Goal: Communication & Community: Answer question/provide support

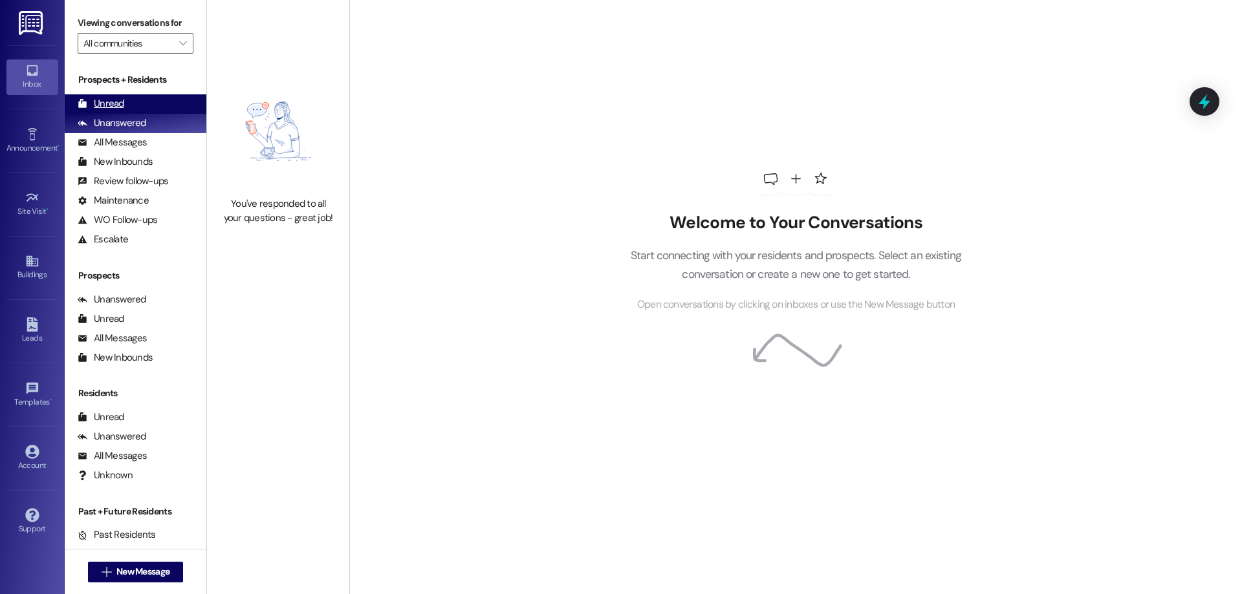
click at [161, 103] on div "Unread (0)" at bounding box center [136, 103] width 142 height 19
click at [155, 131] on div "Unanswered (0)" at bounding box center [136, 123] width 142 height 19
click at [158, 98] on div "Unread (0)" at bounding box center [136, 103] width 142 height 19
drag, startPoint x: 197, startPoint y: 477, endPoint x: 197, endPoint y: 489, distance: 12.3
click at [207, 489] on div "You've read all your messages - great job!" at bounding box center [278, 297] width 142 height 594
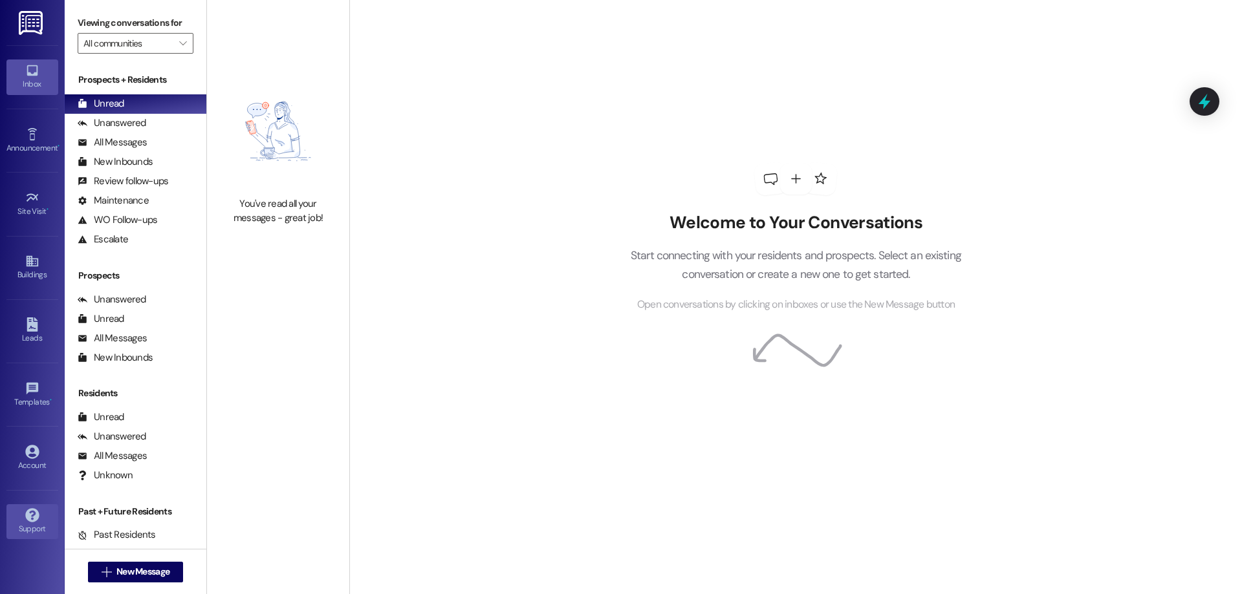
click at [33, 519] on icon at bounding box center [32, 515] width 14 height 14
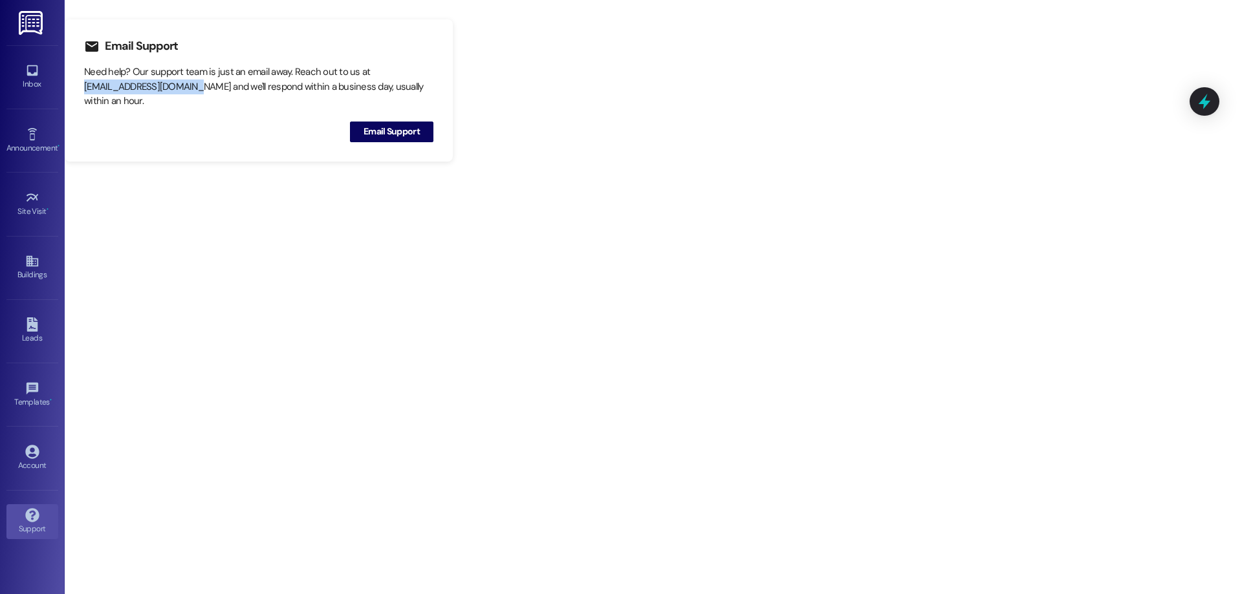
drag, startPoint x: 191, startPoint y: 88, endPoint x: 84, endPoint y: 86, distance: 107.4
click at [84, 86] on div "Need help? Our support team is just an email away. Reach out to us at [EMAIL_AD…" at bounding box center [258, 87] width 349 height 44
copy div "[EMAIL_ADDRESS][DOMAIN_NAME]"
click at [37, 67] on icon at bounding box center [32, 70] width 11 height 11
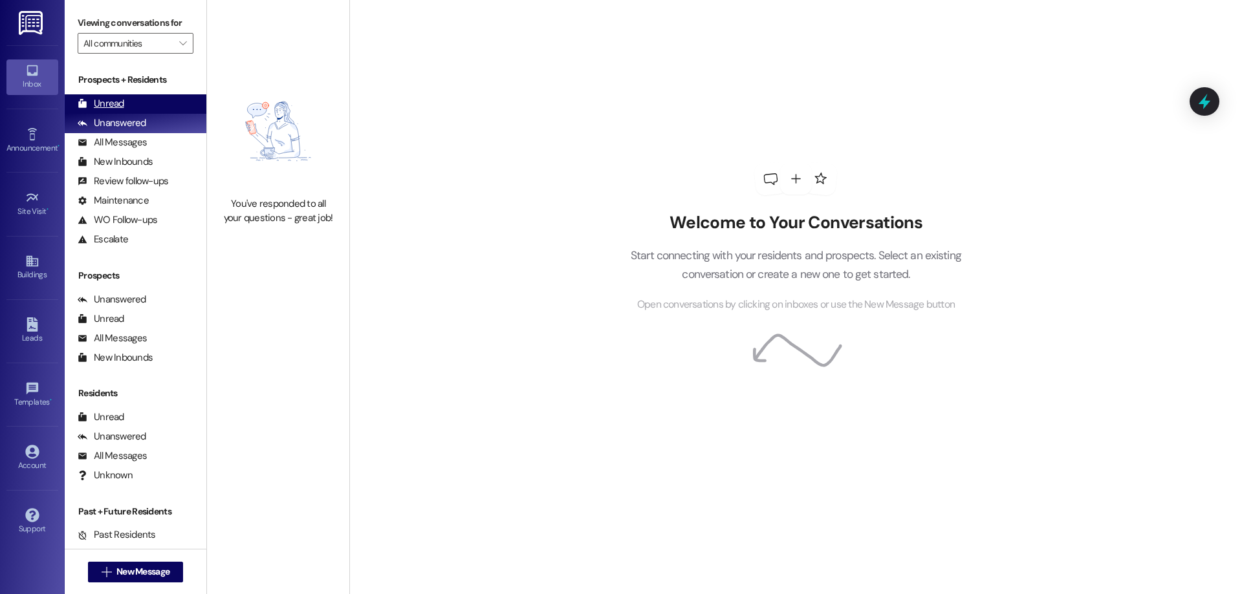
click at [157, 96] on div "Unread (0)" at bounding box center [136, 103] width 142 height 19
click at [27, 509] on icon at bounding box center [32, 515] width 14 height 14
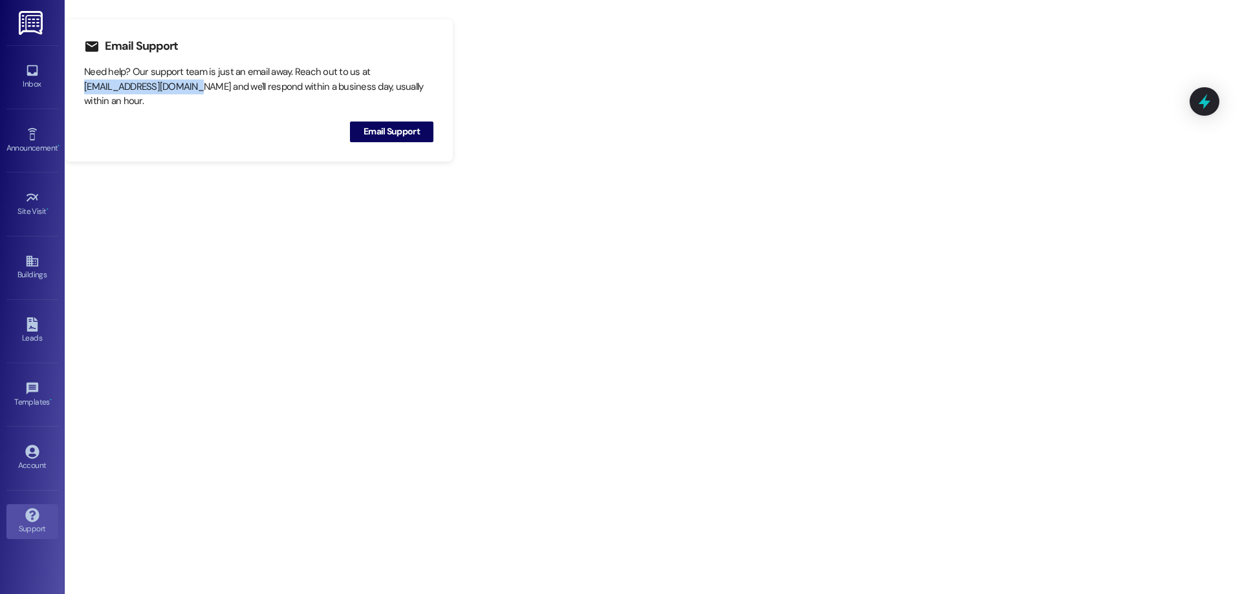
drag, startPoint x: 84, startPoint y: 87, endPoint x: 192, endPoint y: 91, distance: 108.1
click at [192, 91] on div "Need help? Our support team is just an email away. Reach out to us at [EMAIL_AD…" at bounding box center [258, 87] width 349 height 44
copy div "[EMAIL_ADDRESS][DOMAIN_NAME]"
click at [388, 129] on span "Email Support" at bounding box center [391, 132] width 56 height 14
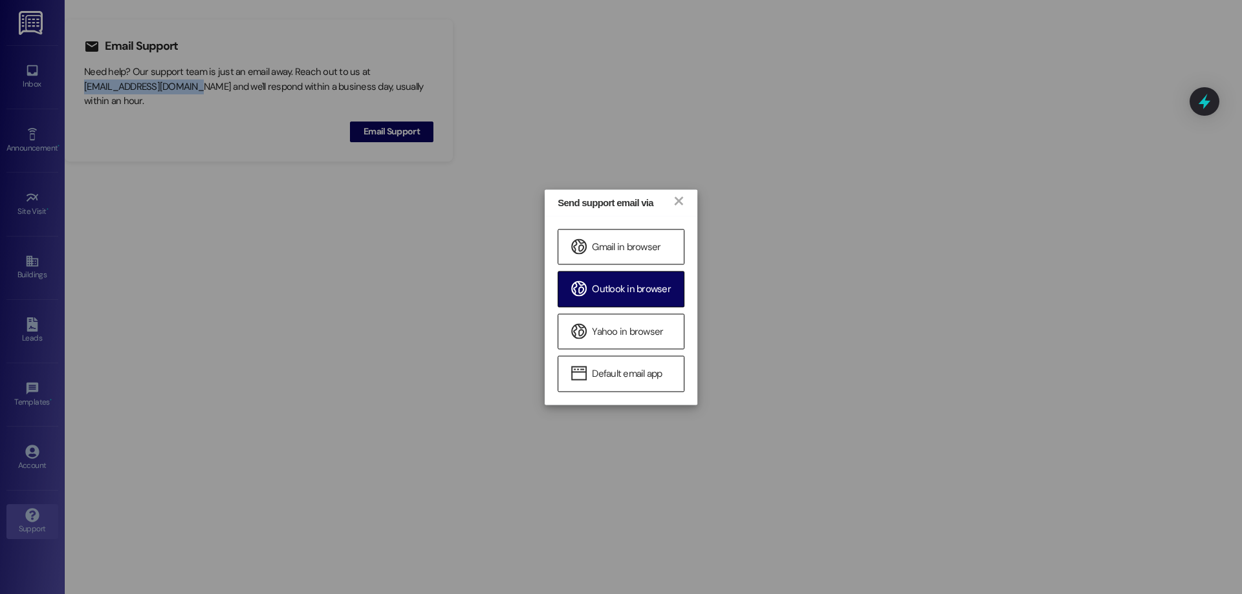
click at [632, 292] on span "Outlook in browser" at bounding box center [631, 290] width 79 height 14
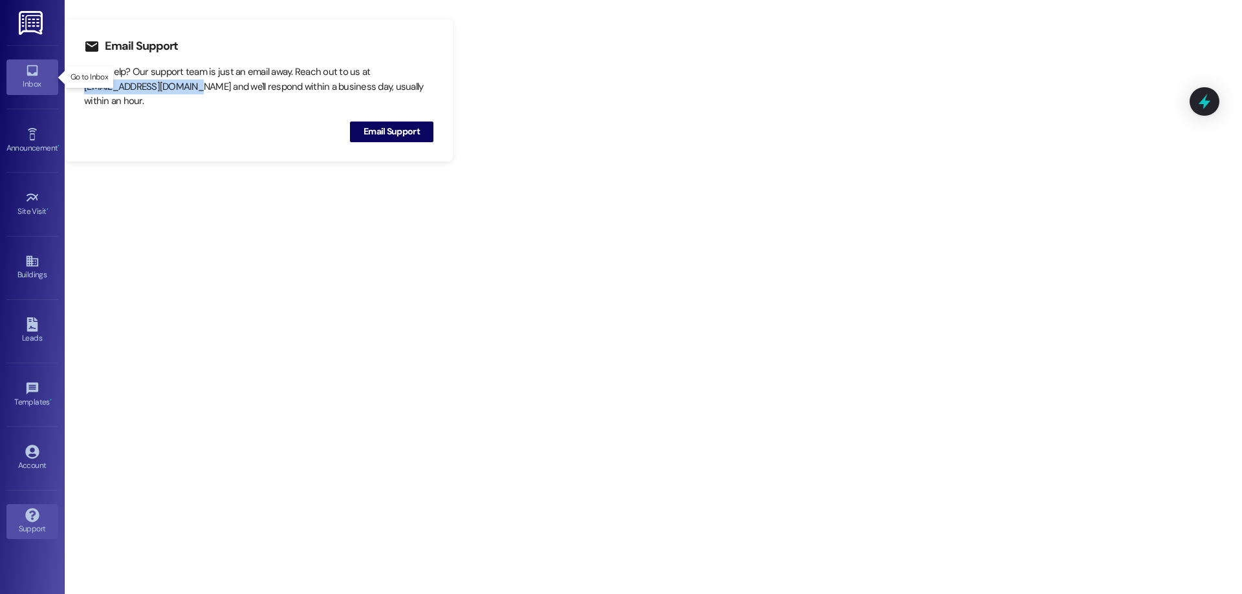
click at [30, 76] on icon at bounding box center [32, 70] width 14 height 14
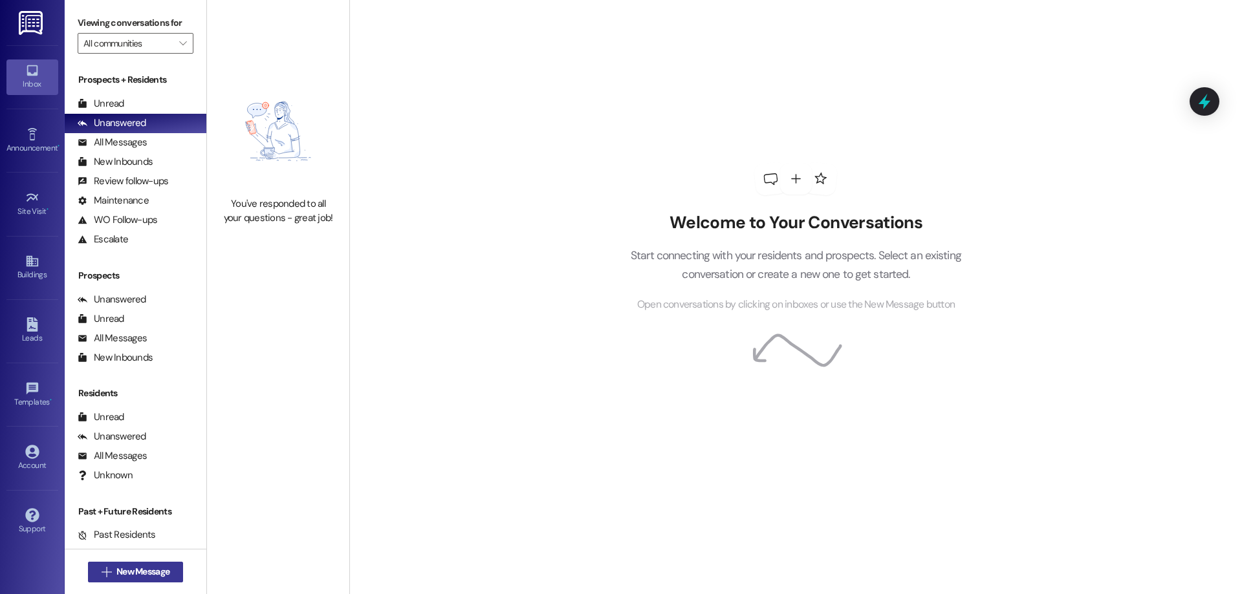
click at [166, 568] on span "New Message" at bounding box center [142, 572] width 53 height 14
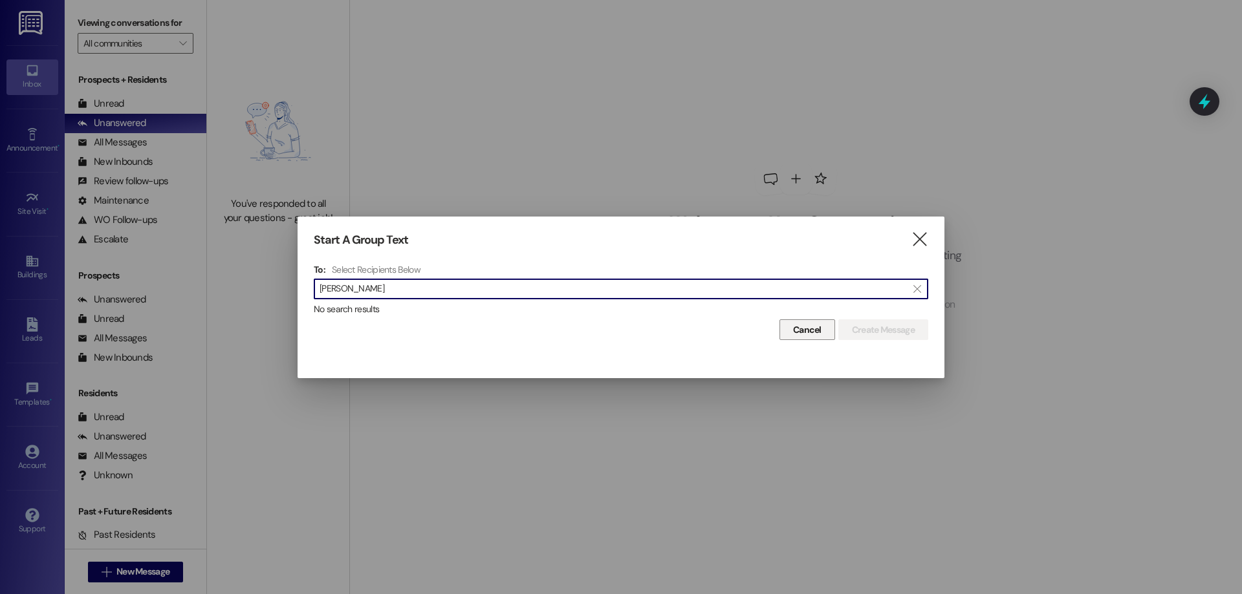
type input "[PERSON_NAME]"
click at [782, 329] on button "Cancel" at bounding box center [807, 329] width 56 height 21
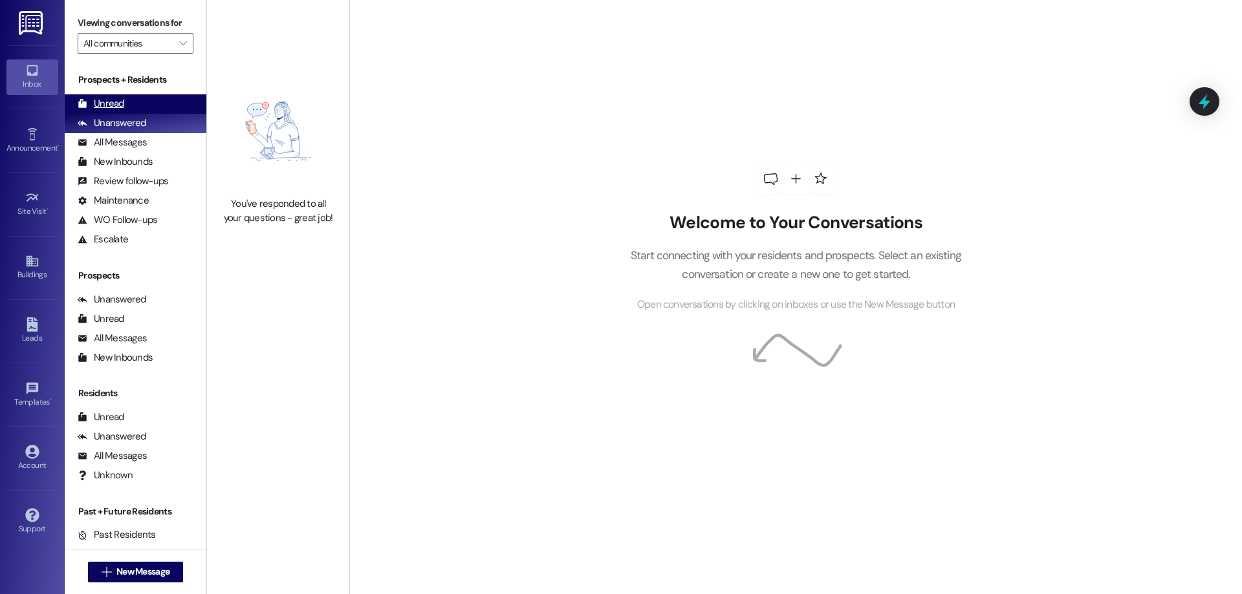
click at [138, 95] on div "Unread (0)" at bounding box center [136, 103] width 142 height 19
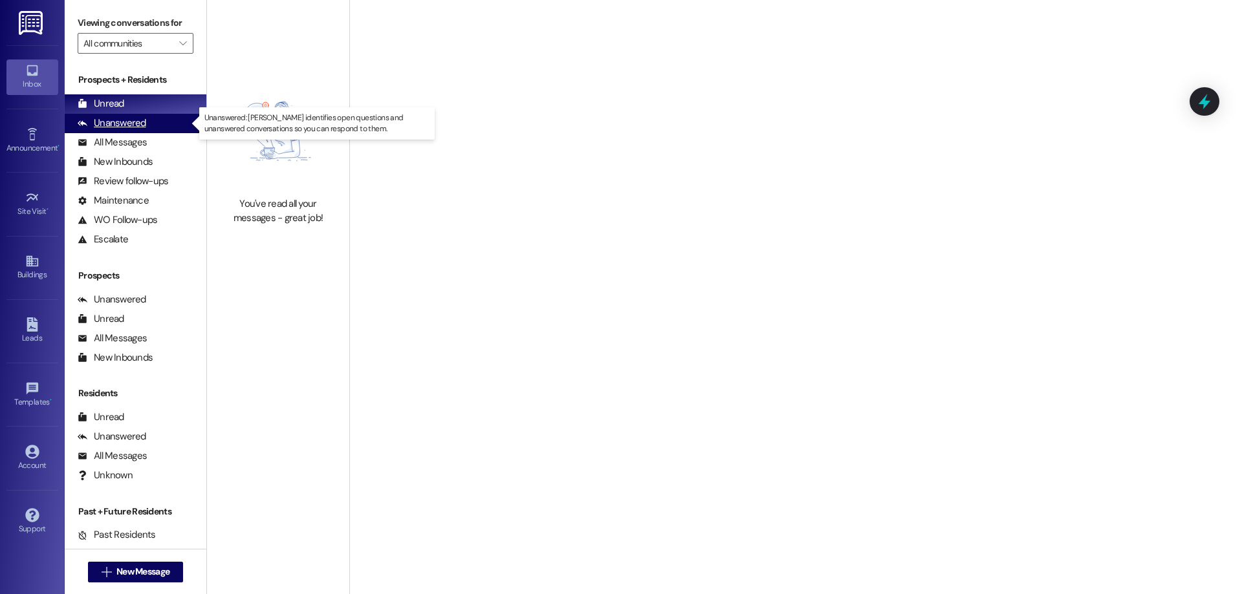
click at [157, 132] on div "Unanswered (0)" at bounding box center [136, 123] width 142 height 19
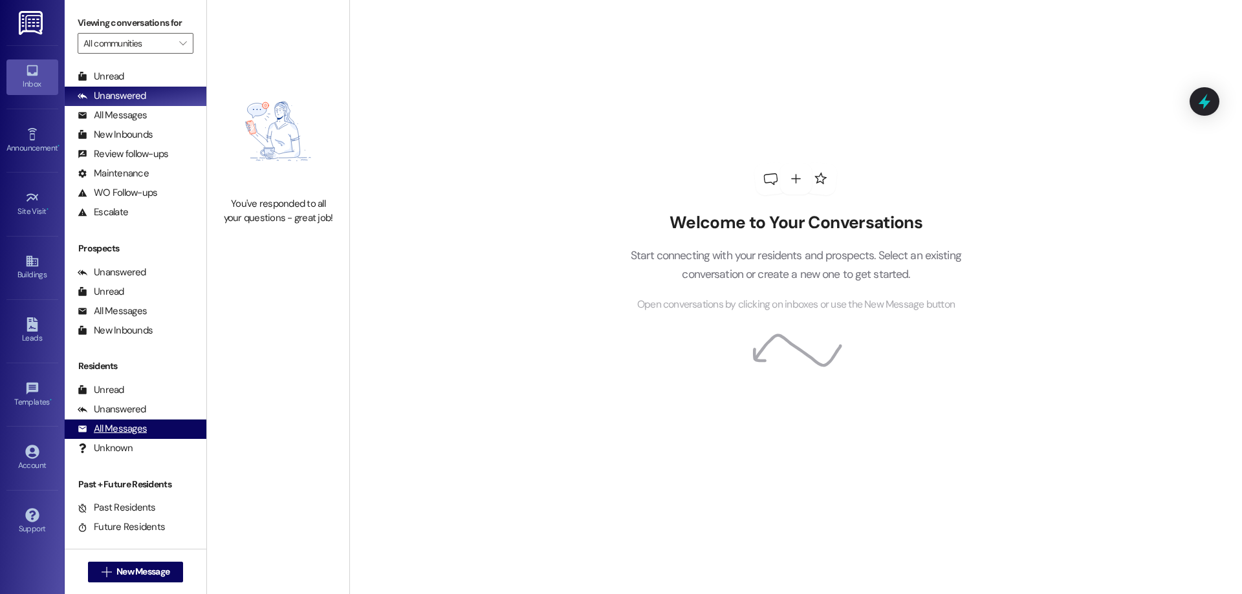
scroll to position [41, 0]
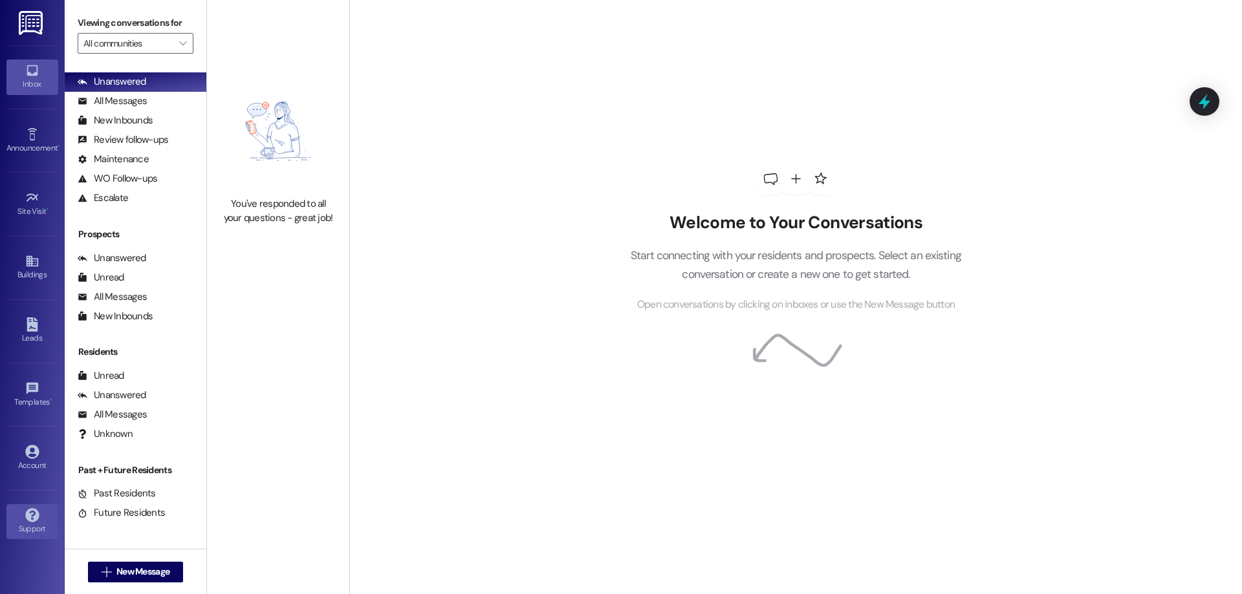
click at [42, 518] on link "Support" at bounding box center [32, 521] width 52 height 35
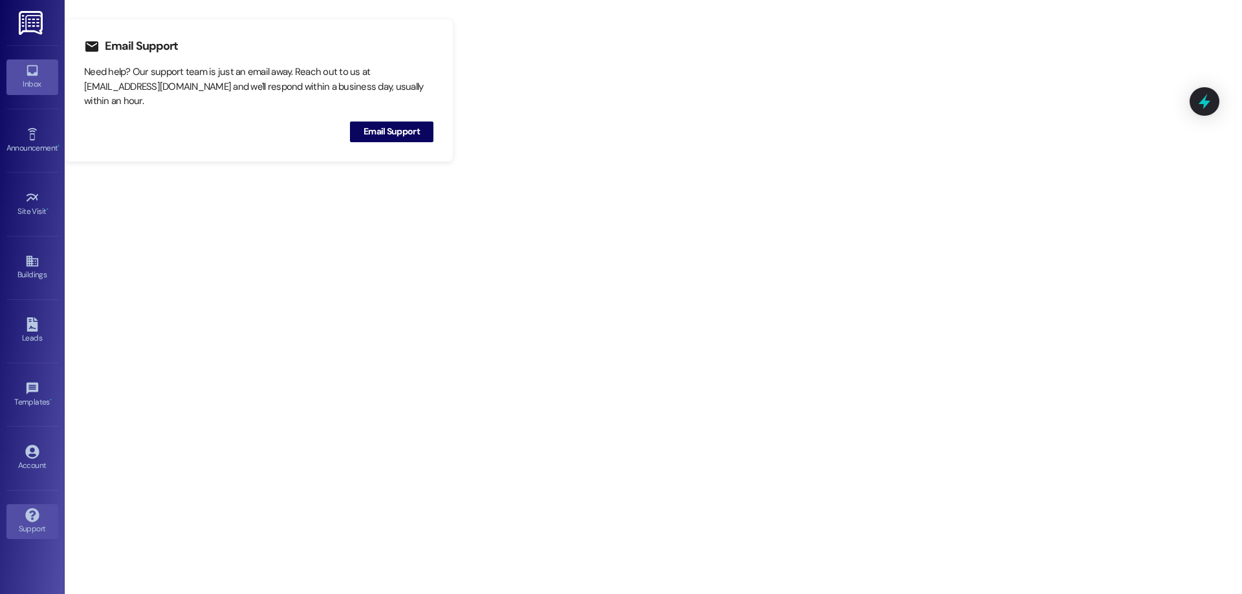
click at [32, 72] on icon at bounding box center [32, 70] width 14 height 14
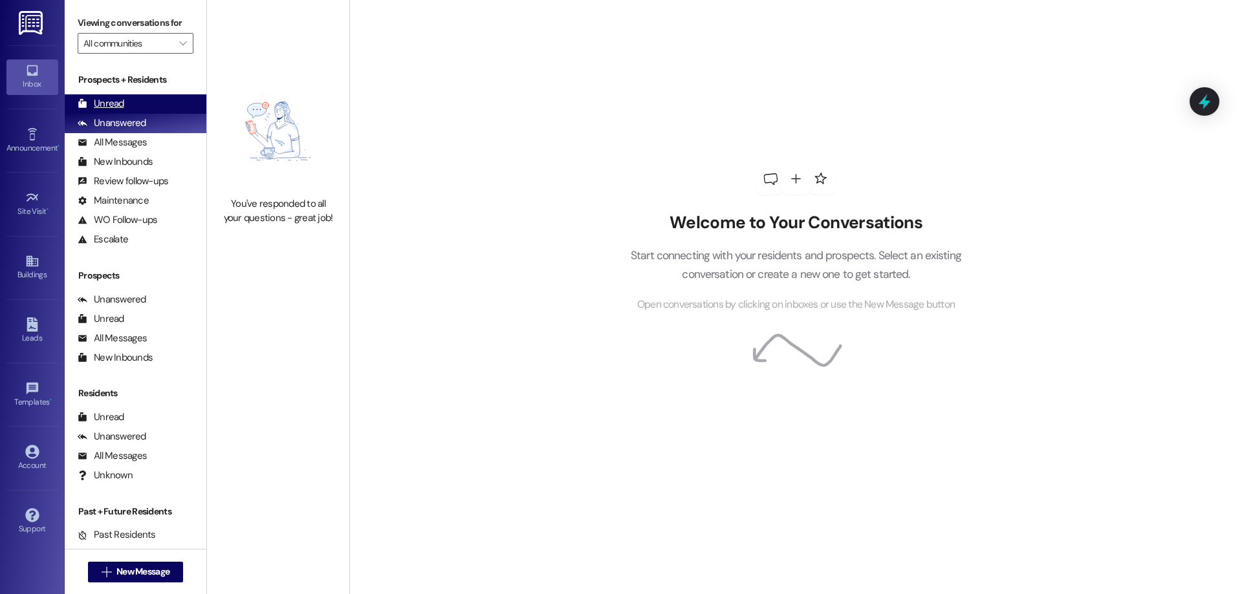
click at [151, 100] on div "Unread (0)" at bounding box center [136, 103] width 142 height 19
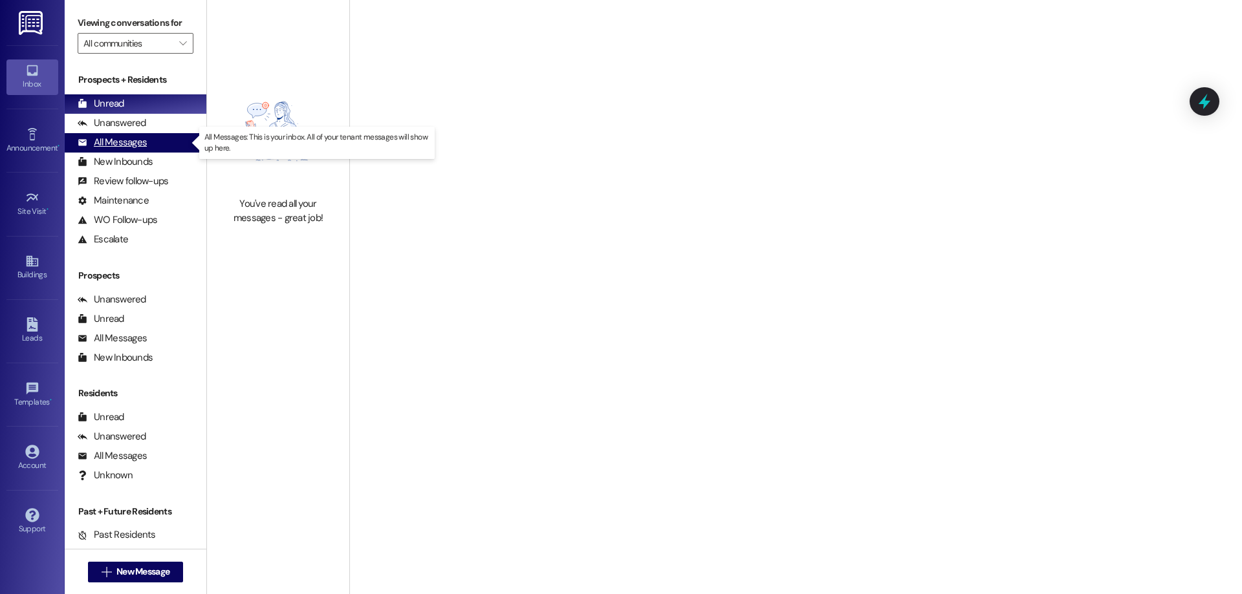
click at [151, 144] on div "All Messages (undefined)" at bounding box center [136, 142] width 142 height 19
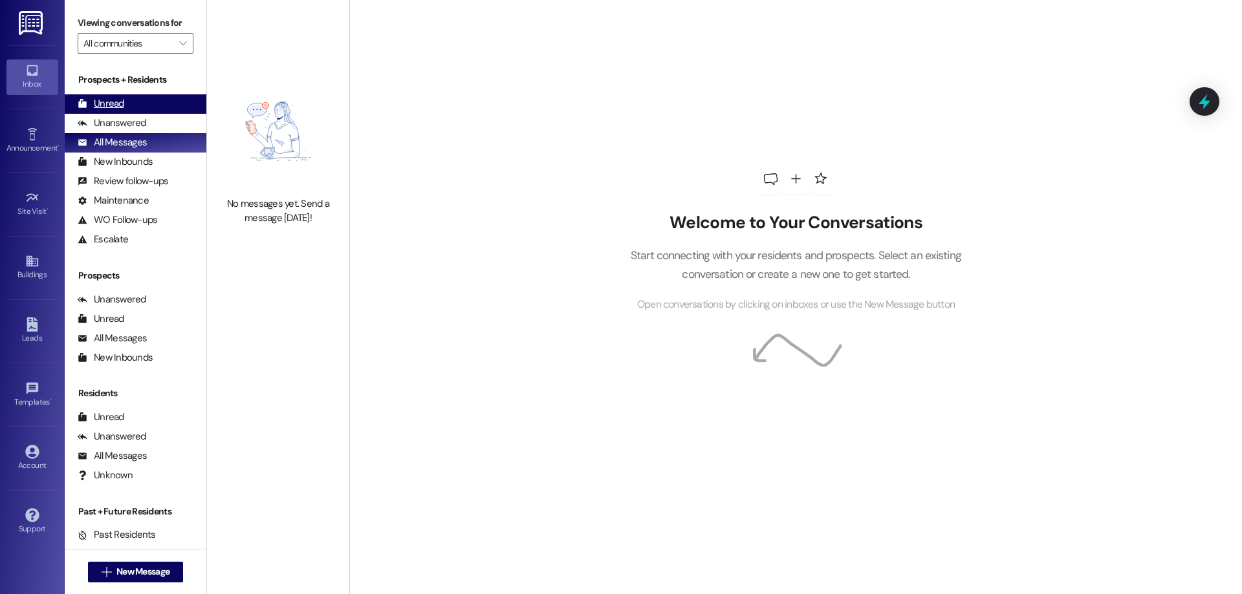
click at [131, 110] on div "Unread (0)" at bounding box center [136, 103] width 142 height 19
drag, startPoint x: 154, startPoint y: 122, endPoint x: 153, endPoint y: 111, distance: 11.7
click at [154, 122] on div "Unanswered (0)" at bounding box center [136, 123] width 142 height 19
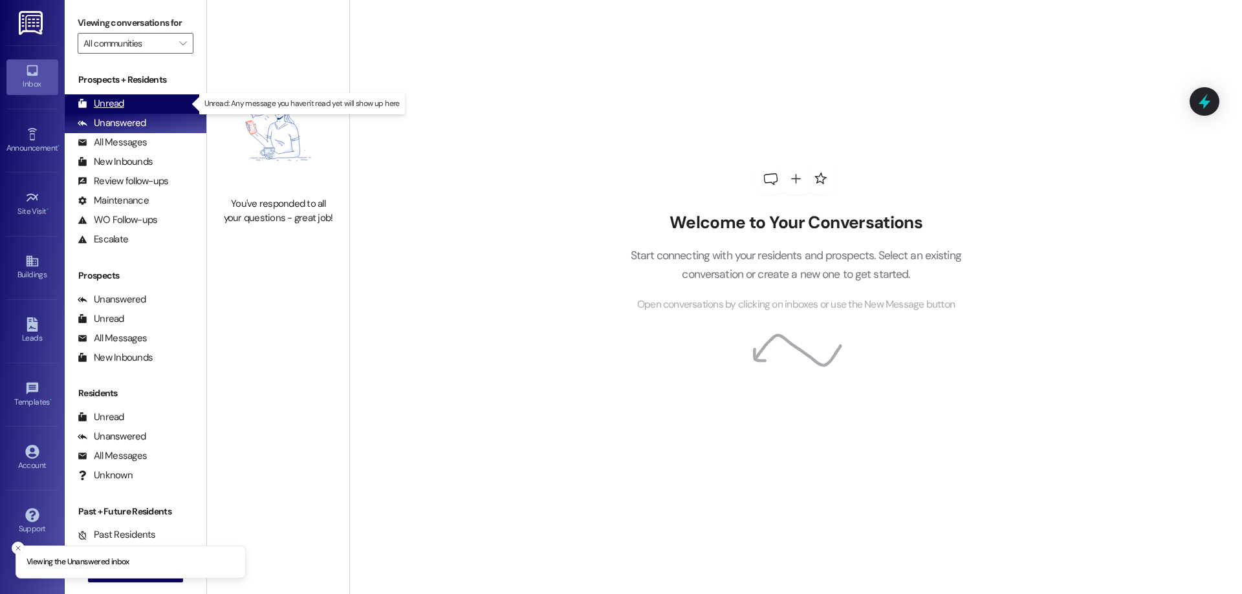
click at [153, 101] on div "Unread (0)" at bounding box center [136, 103] width 142 height 19
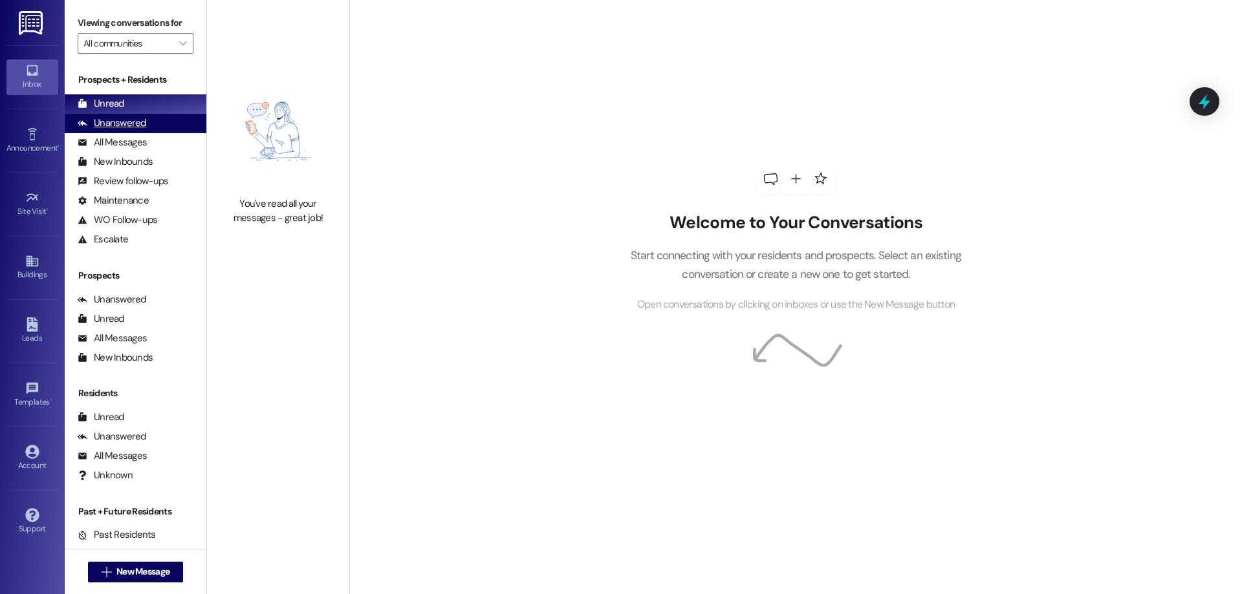
click at [138, 127] on div "Unanswered" at bounding box center [112, 123] width 69 height 14
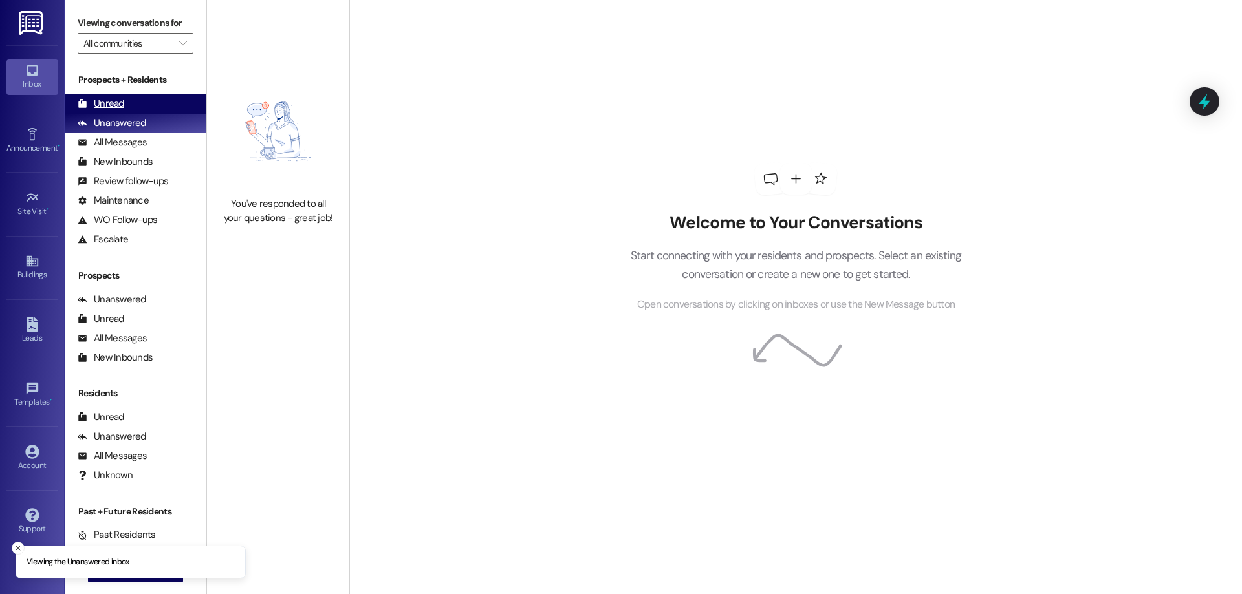
click at [146, 100] on div "Unread (0)" at bounding box center [136, 103] width 142 height 19
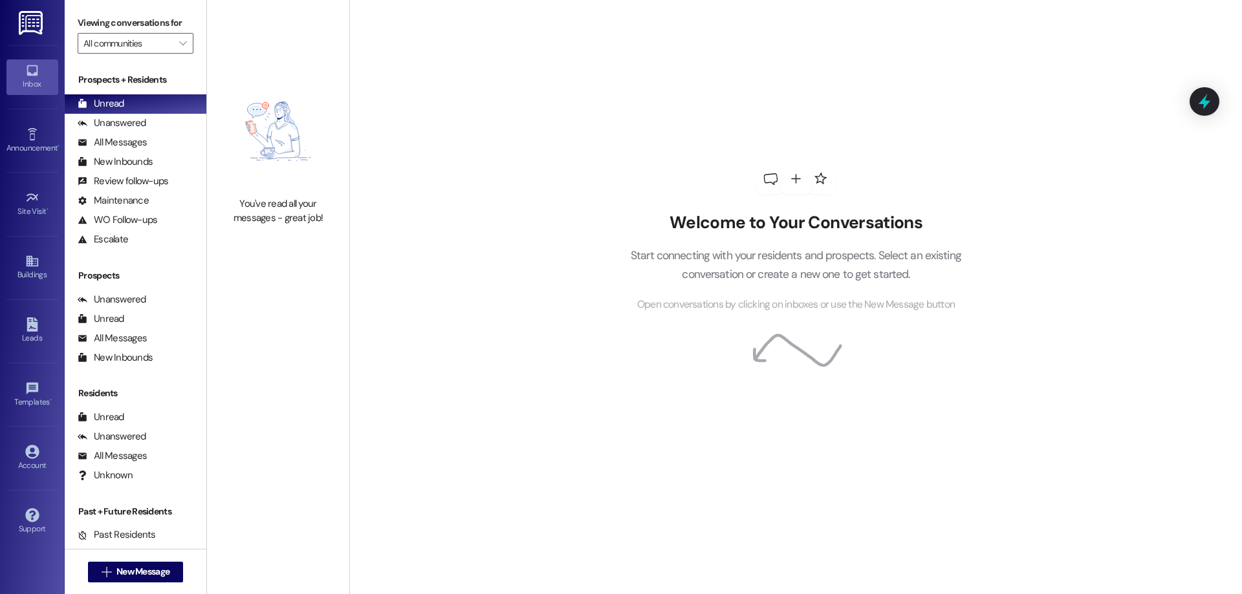
click at [900, 213] on div "Welcome to Your Conversations Start connecting with your residents and prospect…" at bounding box center [795, 237] width 388 height 475
click at [900, 204] on div "Welcome to Your Conversations Start connecting with your residents and prospect…" at bounding box center [795, 237] width 388 height 475
click at [169, 124] on div "Unanswered (0)" at bounding box center [136, 123] width 142 height 19
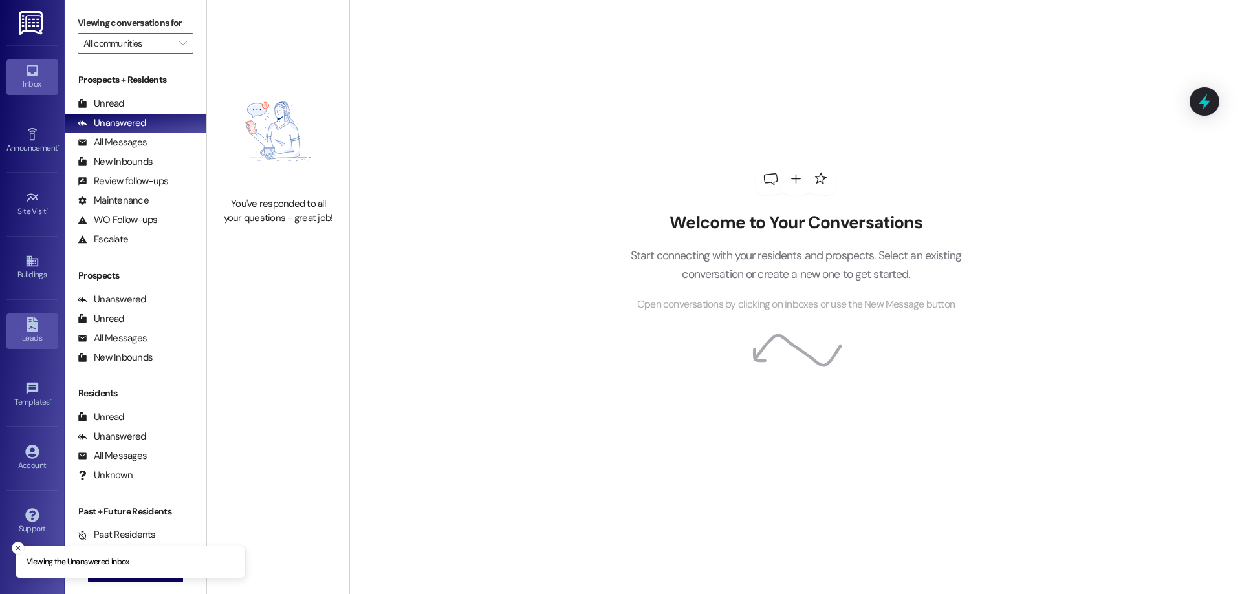
click at [36, 330] on icon at bounding box center [32, 325] width 11 height 14
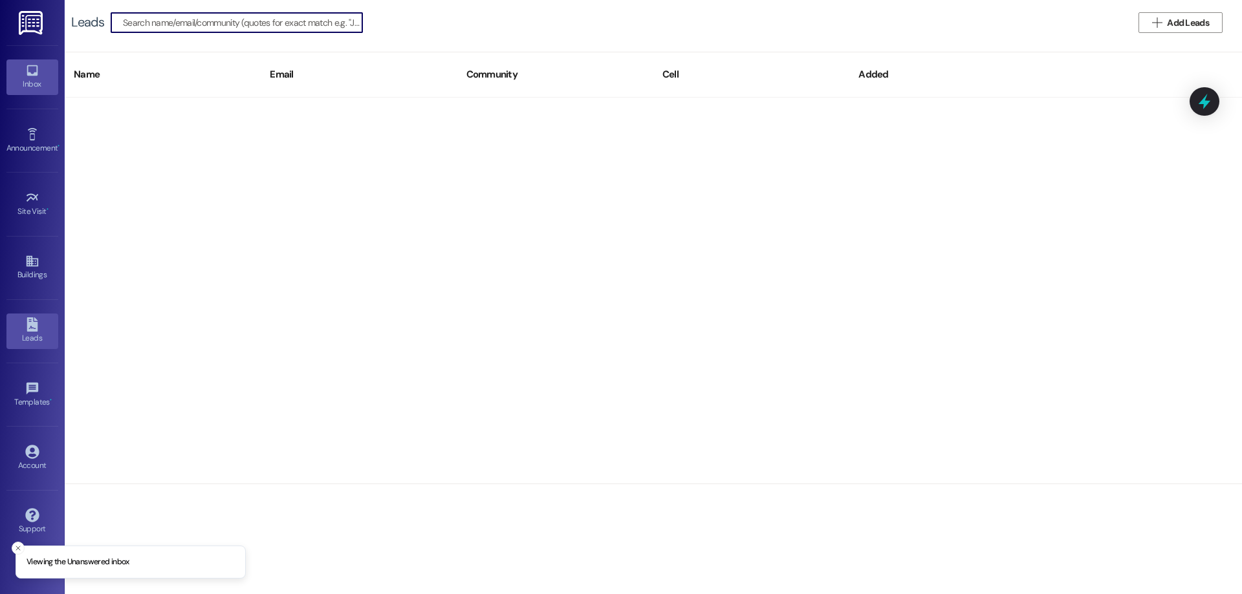
click at [25, 77] on link "Inbox" at bounding box center [32, 76] width 52 height 35
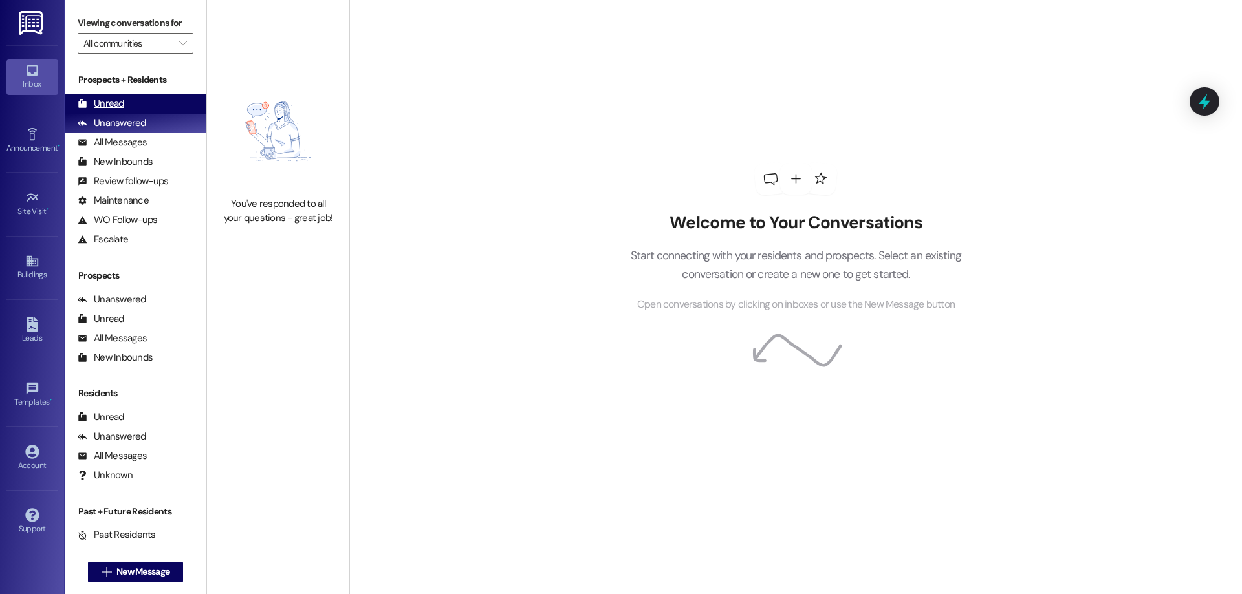
click at [168, 104] on div "Unread (0)" at bounding box center [136, 103] width 142 height 19
click at [160, 122] on div "Unanswered (0)" at bounding box center [136, 123] width 142 height 19
click at [158, 111] on div "Unread (0)" at bounding box center [136, 103] width 142 height 19
